Goal: Task Accomplishment & Management: Use online tool/utility

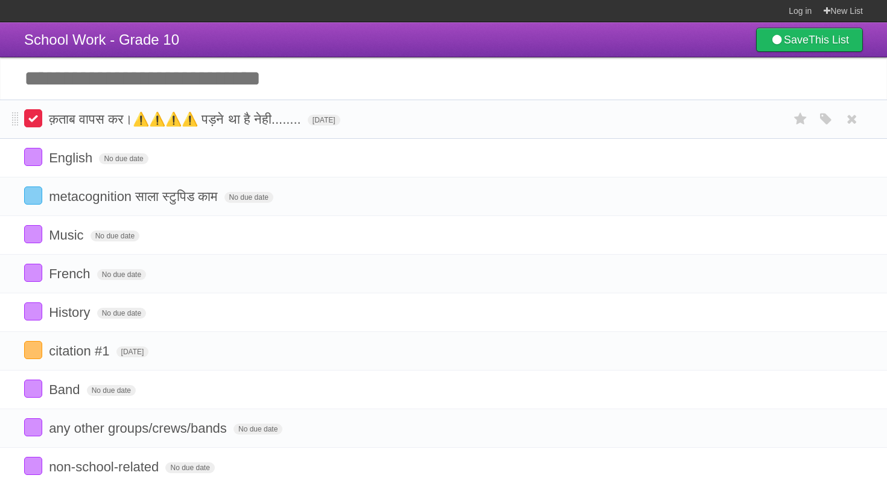
click at [38, 127] on label at bounding box center [33, 118] width 18 height 18
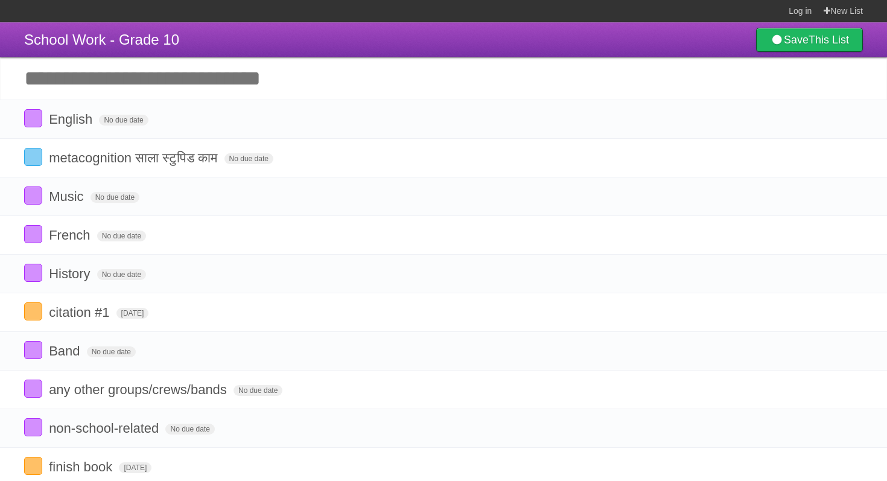
click at [68, 88] on input "Add another task" at bounding box center [443, 78] width 887 height 42
click at [30, 318] on label at bounding box center [33, 311] width 18 height 18
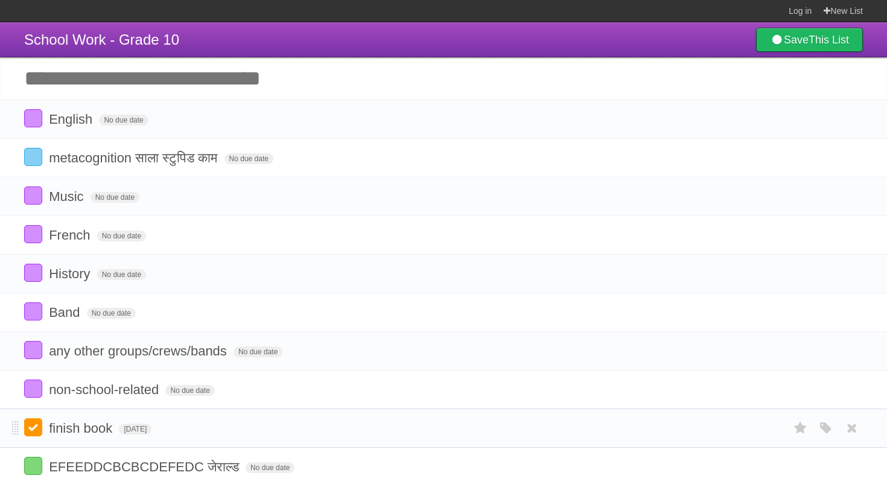
click at [37, 429] on label at bounding box center [33, 427] width 18 height 18
click at [126, 79] on input "Add another task" at bounding box center [443, 78] width 887 height 42
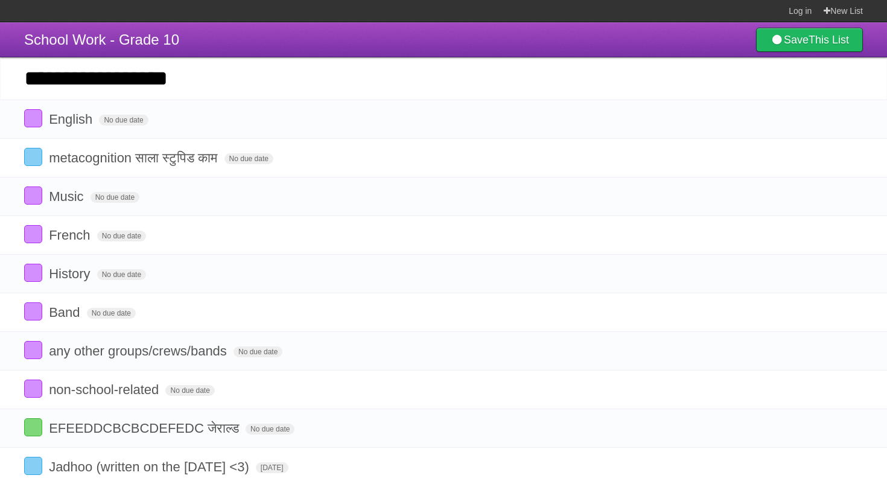
type input "**********"
click input "*********" at bounding box center [0, 0] width 0 height 0
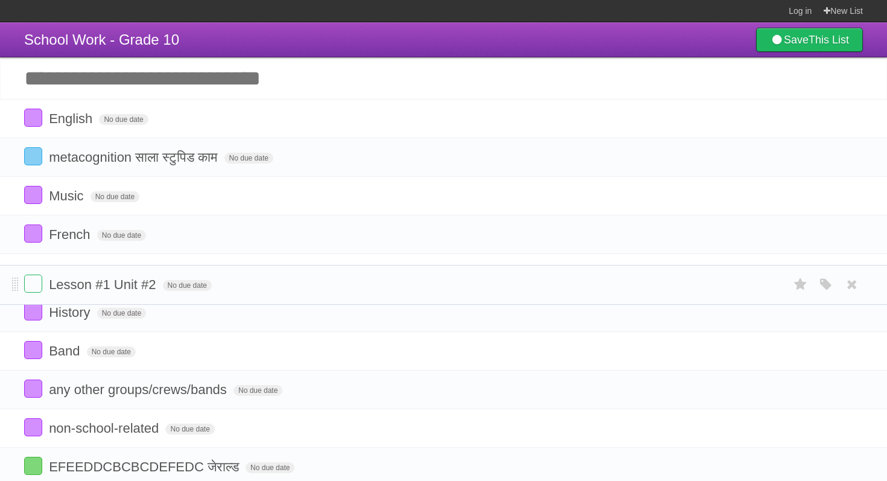
drag, startPoint x: 17, startPoint y: 127, endPoint x: 0, endPoint y: 290, distance: 163.9
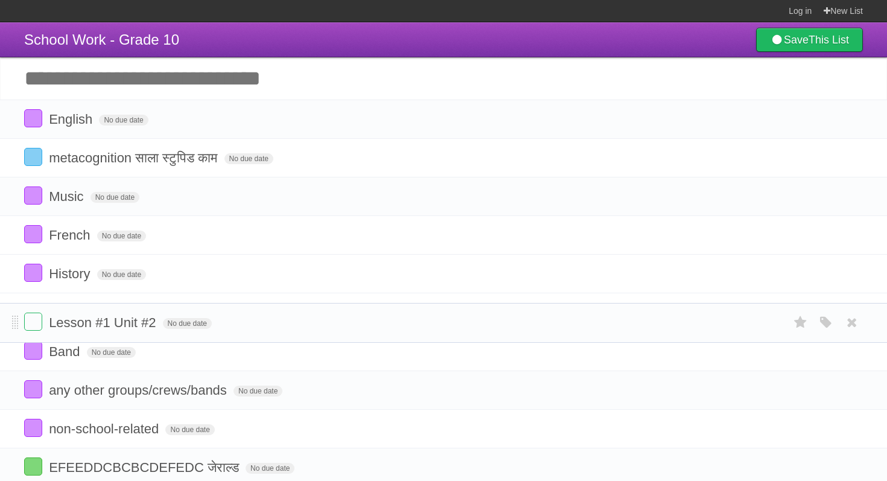
drag, startPoint x: 17, startPoint y: 277, endPoint x: 19, endPoint y: 314, distance: 36.9
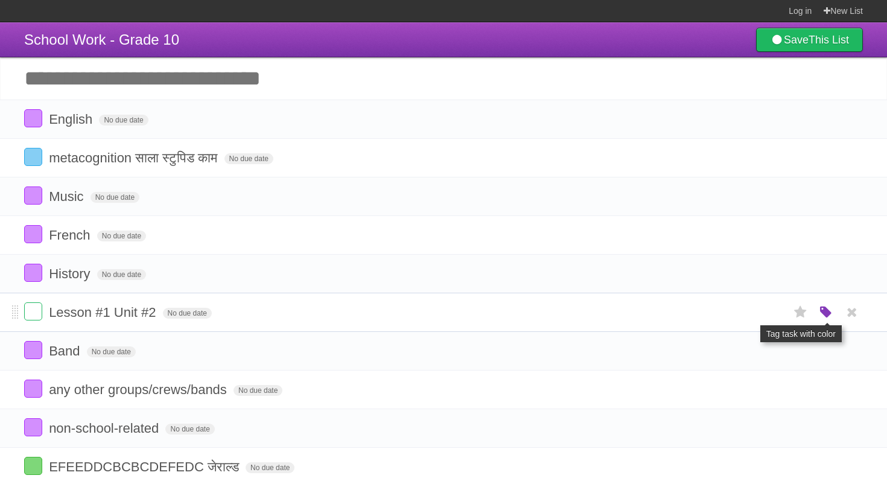
click at [819, 315] on icon "button" at bounding box center [826, 313] width 17 height 16
click at [707, 319] on label "Red" at bounding box center [708, 311] width 13 height 13
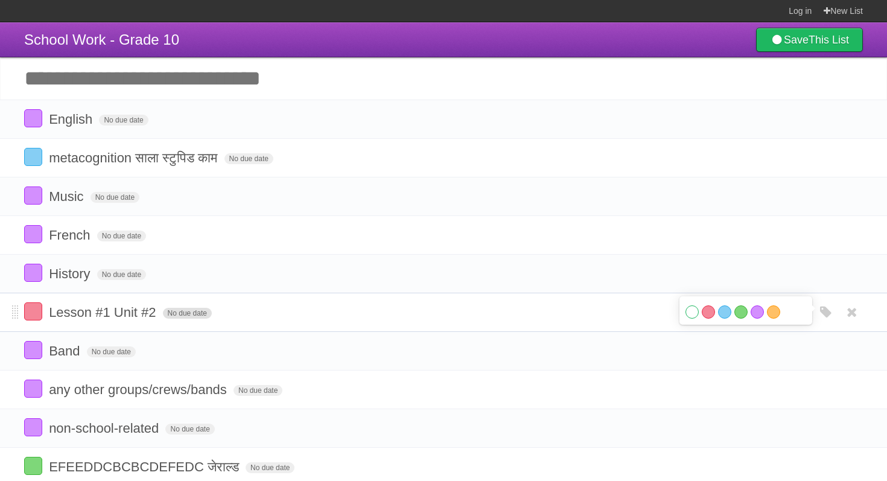
click at [188, 318] on span "No due date" at bounding box center [187, 313] width 49 height 11
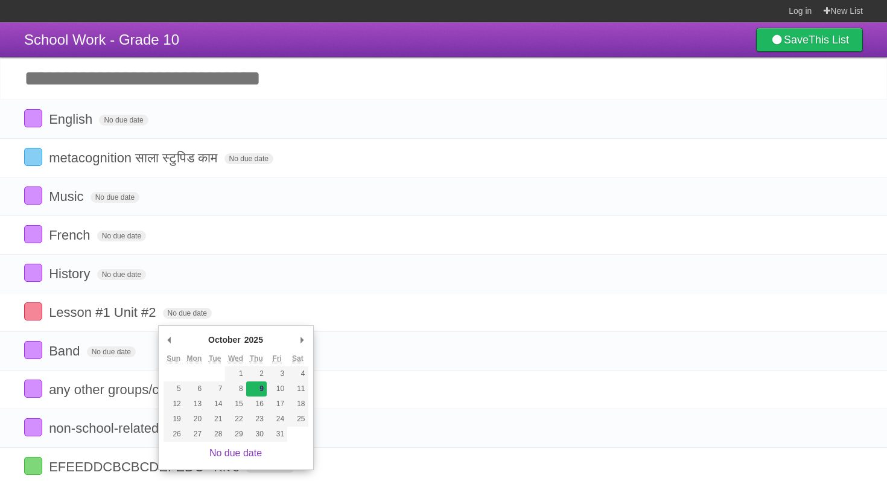
type span "[DATE]"
